Goal: Information Seeking & Learning: Understand process/instructions

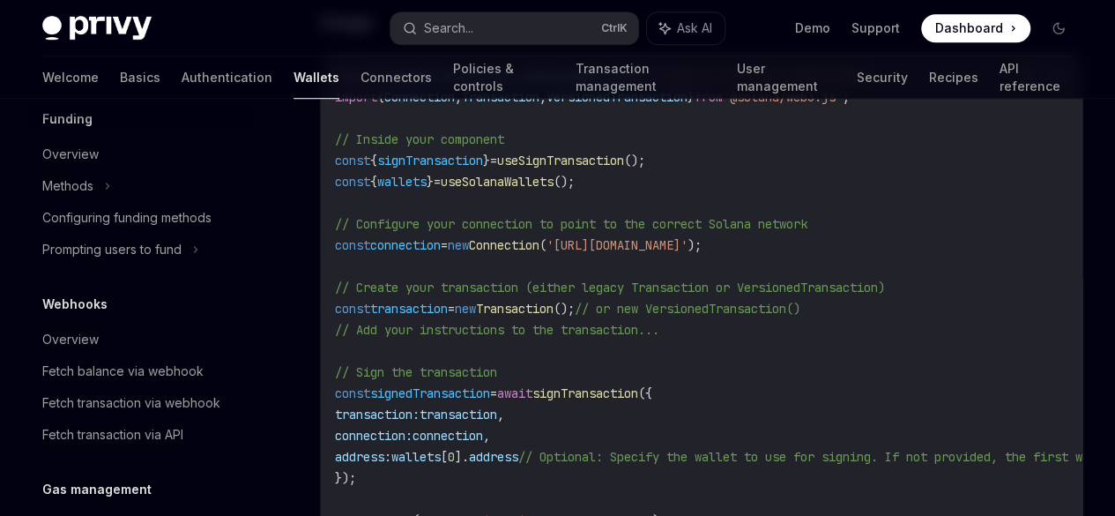
scroll to position [619, 0]
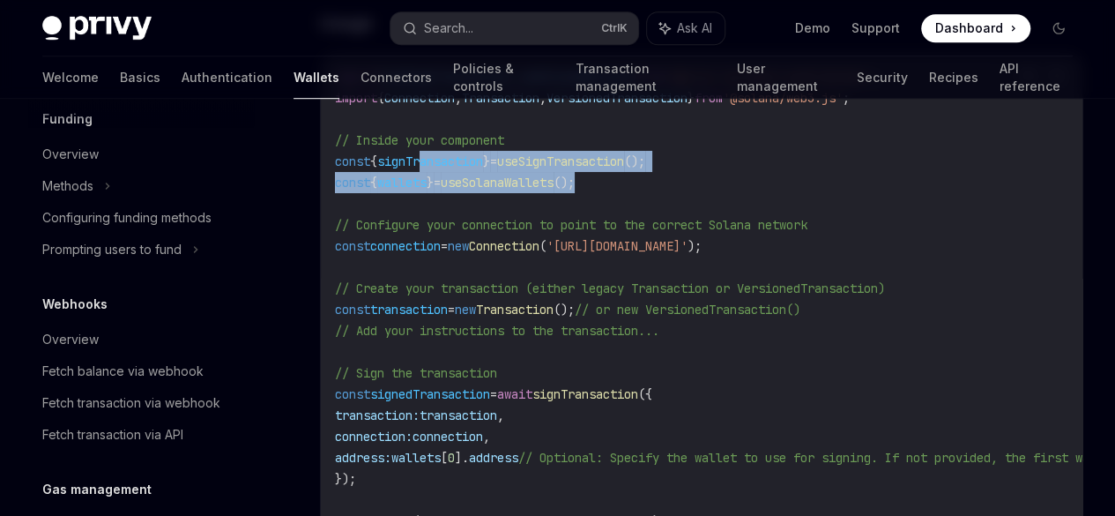
drag, startPoint x: 651, startPoint y: 234, endPoint x: 437, endPoint y: 211, distance: 214.6
click at [437, 211] on code "import { useSignTransaction , useSolanaWallets } from '@privy-io/react-auth/sol…" at bounding box center [797, 298] width 924 height 465
click at [437, 169] on span "signTransaction" at bounding box center [430, 161] width 106 height 16
drag, startPoint x: 617, startPoint y: 249, endPoint x: 329, endPoint y: 223, distance: 289.4
click at [329, 223] on div "import { useSignTransaction , useSolanaWallets } from '@privy-io/react-auth/sol…" at bounding box center [702, 299] width 762 height 490
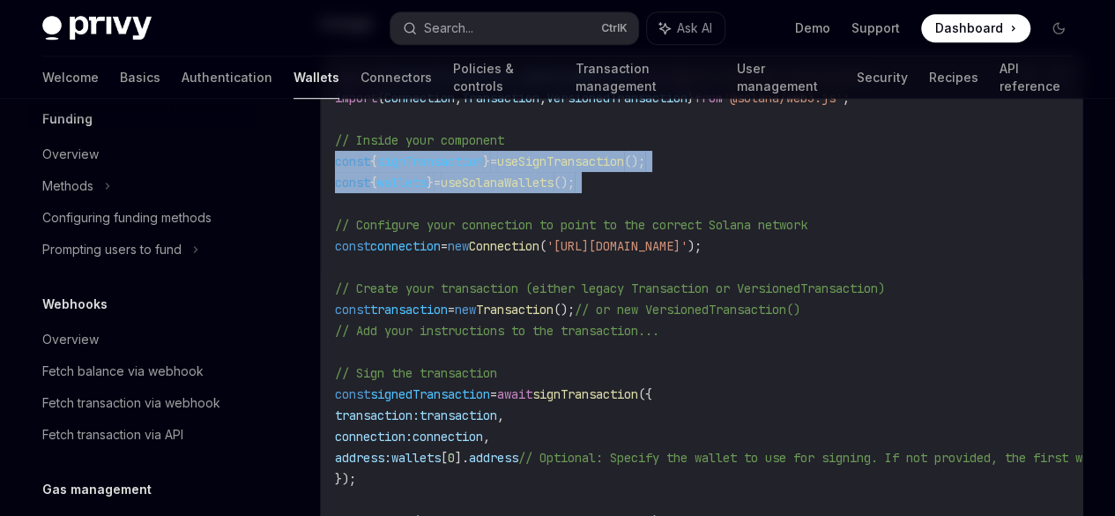
copy code "const { signTransaction } = useSignTransaction (); const { wallets } = useSolan…"
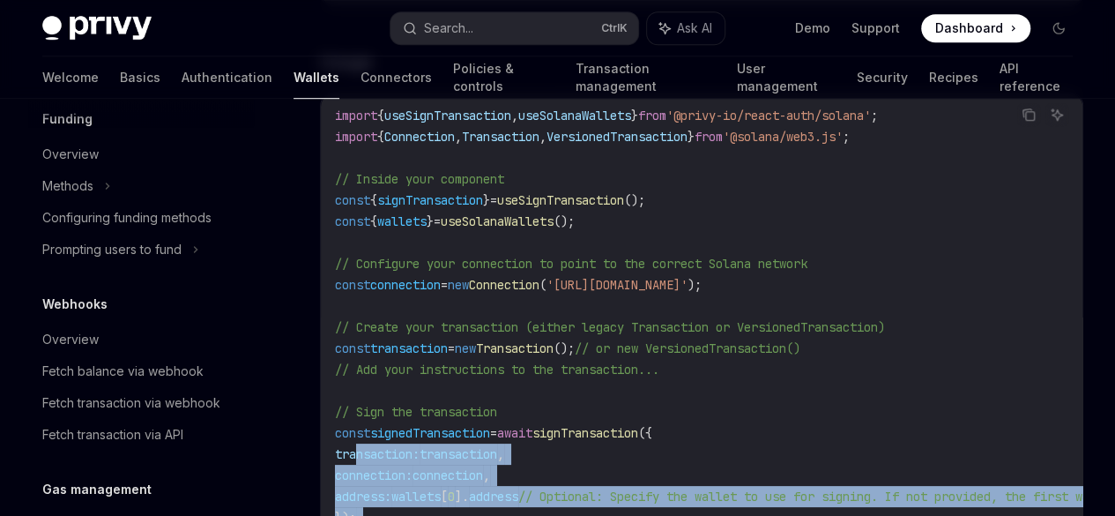
scroll to position [587, 0]
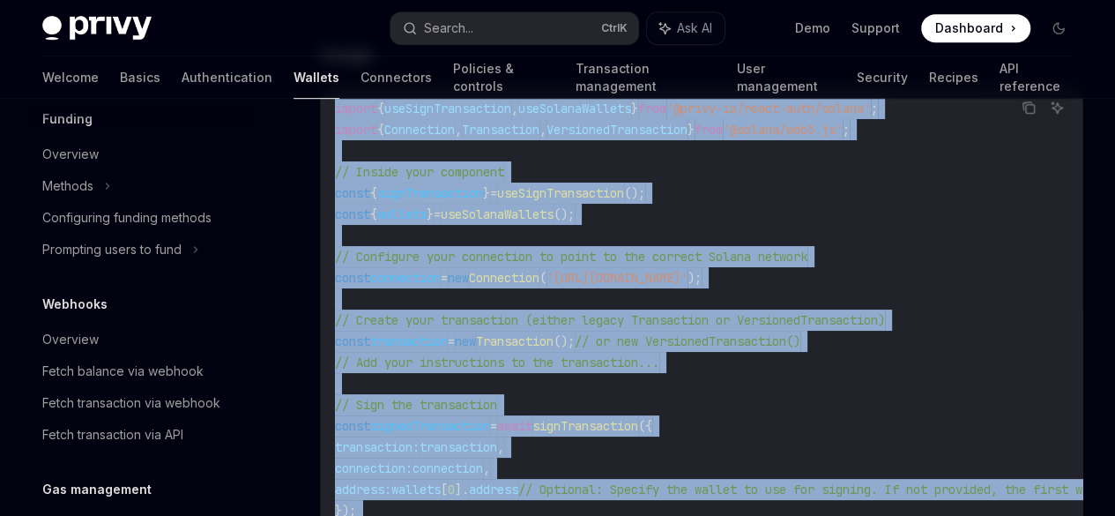
drag, startPoint x: 684, startPoint y: 431, endPoint x: 330, endPoint y: 163, distance: 444.3
click at [330, 163] on div "import { useSignTransaction , useSolanaWallets } from '@privy-io/react-auth/sol…" at bounding box center [702, 331] width 762 height 490
copy code "import { useSignTransaction , useSolanaWallets } from '@privy-io/react-auth/sol…"
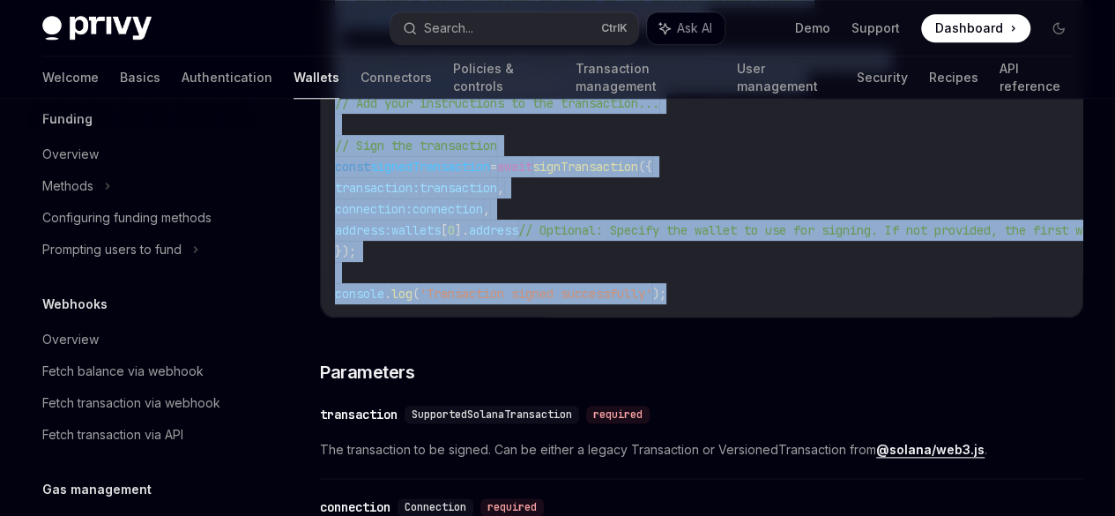
scroll to position [971, 0]
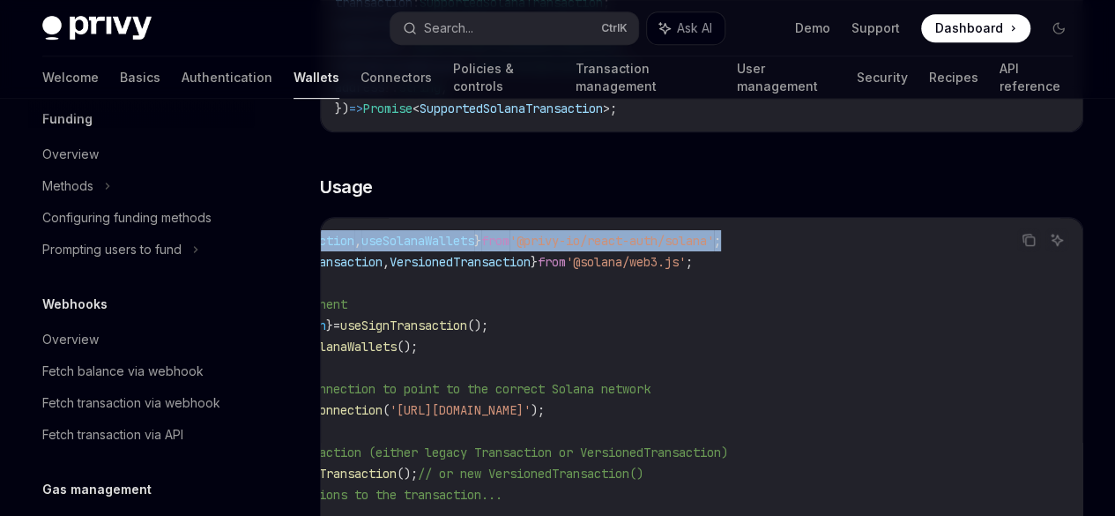
scroll to position [0, 0]
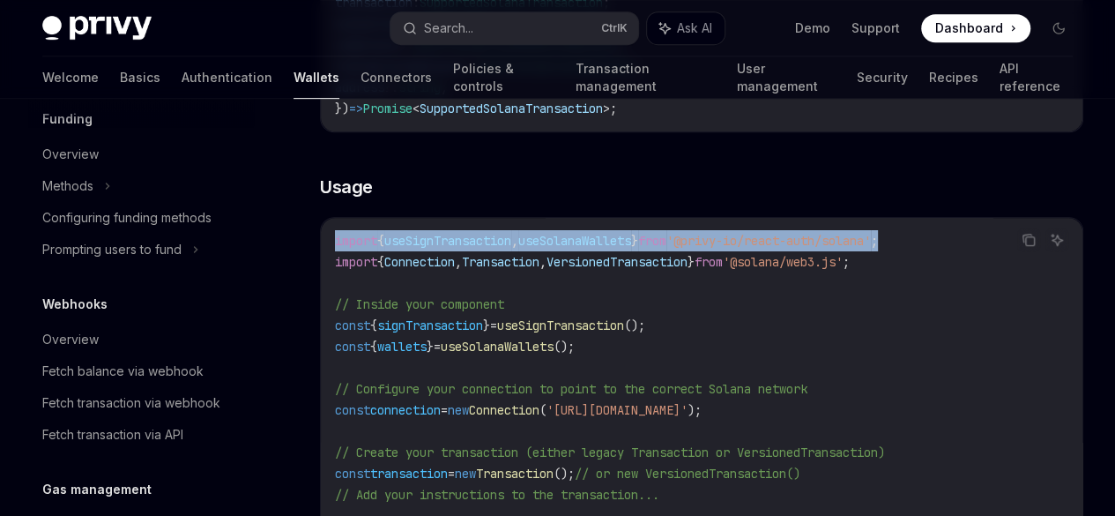
drag, startPoint x: 647, startPoint y: 294, endPoint x: 332, endPoint y: 301, distance: 314.8
click at [332, 301] on div "import { useSignTransaction , useSolanaWallets } from '@privy-io/react-auth/sol…" at bounding box center [702, 463] width 762 height 490
copy span "import { useSignTransaction , useSolanaWallets } from '@privy-io/react-auth/sol…"
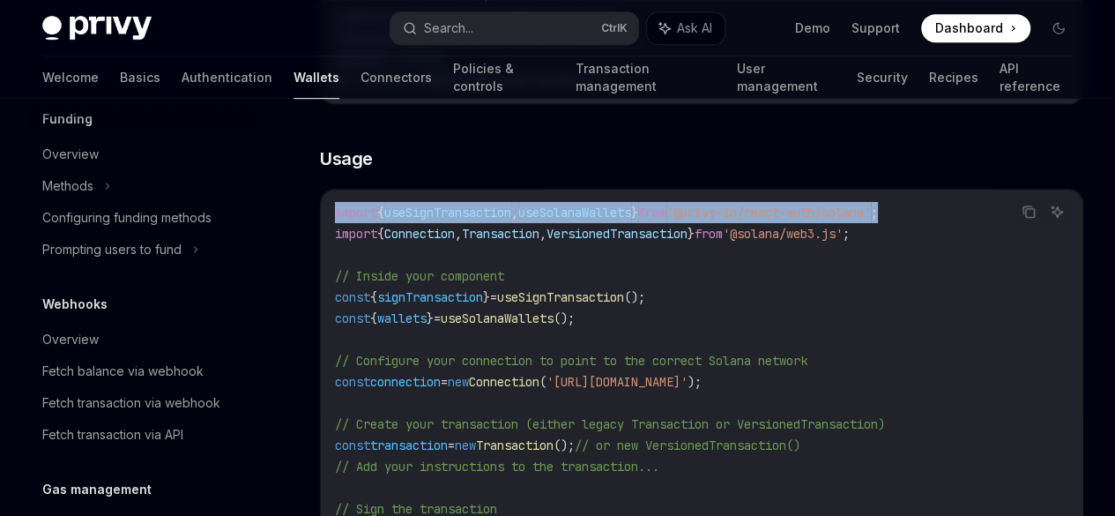
scroll to position [487, 0]
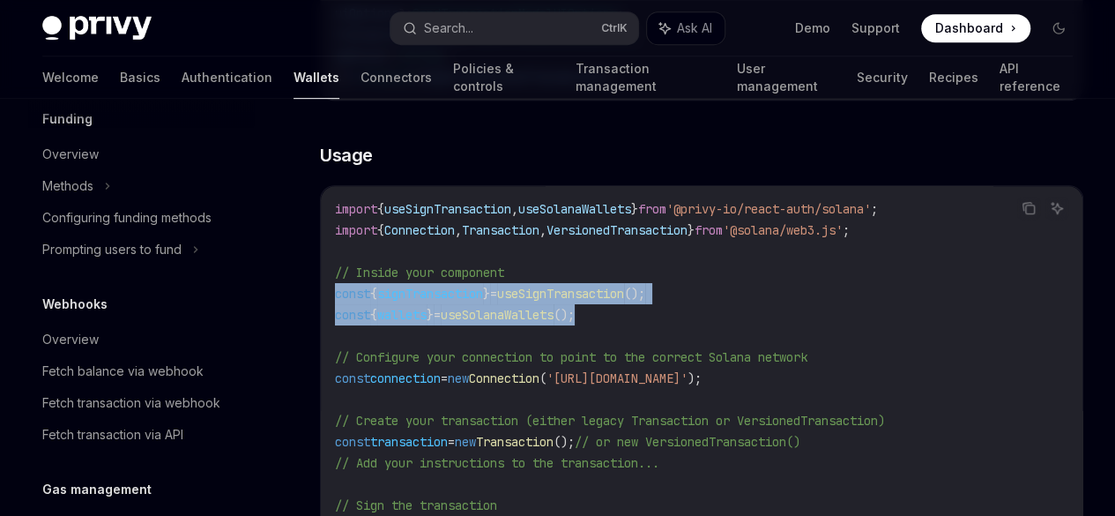
drag, startPoint x: 633, startPoint y: 361, endPoint x: 311, endPoint y: 351, distance: 321.9
copy code "const { signTransaction } = useSignTransaction (); const { wallets } = useSolan…"
click at [554, 323] on span "useSolanaWallets" at bounding box center [497, 315] width 113 height 16
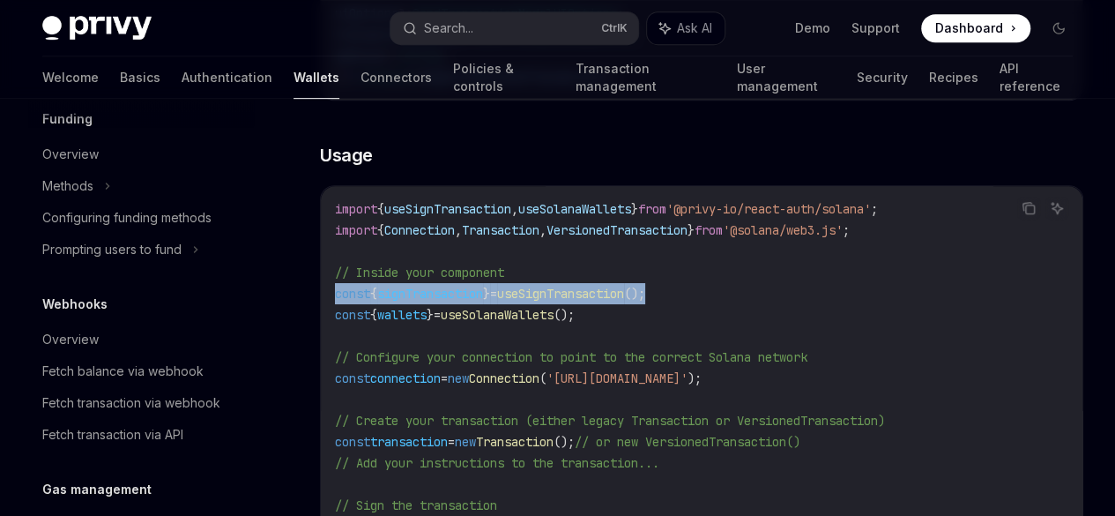
drag, startPoint x: 695, startPoint y: 352, endPoint x: 328, endPoint y: 346, distance: 366.8
click at [328, 346] on div "import { useSignTransaction , useSolanaWallets } from '@privy-io/react-auth/sol…" at bounding box center [702, 431] width 762 height 490
copy span "const { signTransaction } = useSignTransaction ();"
